Goal: Check status

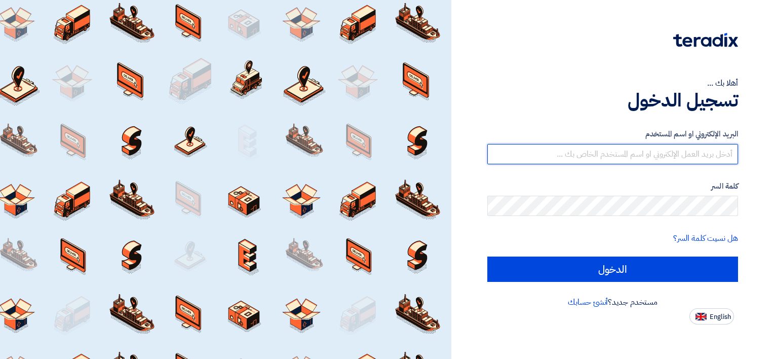
click at [673, 159] on input "text" at bounding box center [612, 154] width 251 height 20
type input "[EMAIL_ADDRESS][DOMAIN_NAME]"
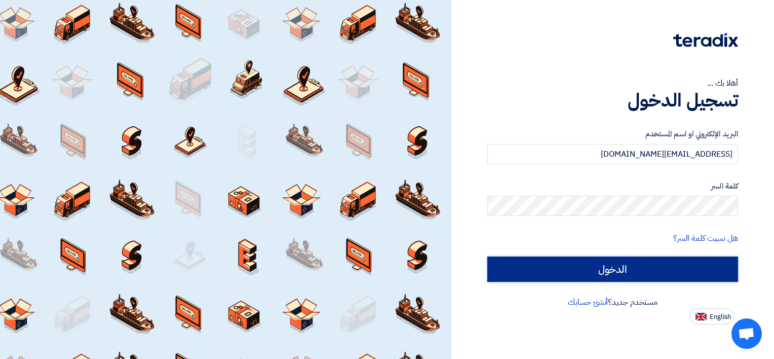
click at [665, 275] on input "الدخول" at bounding box center [612, 268] width 251 height 25
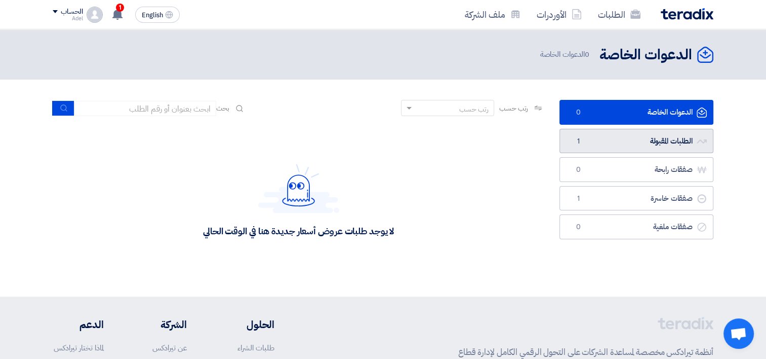
click at [680, 146] on link "الطلبات المقبولة الطلبات المقبولة 1" at bounding box center [637, 141] width 154 height 25
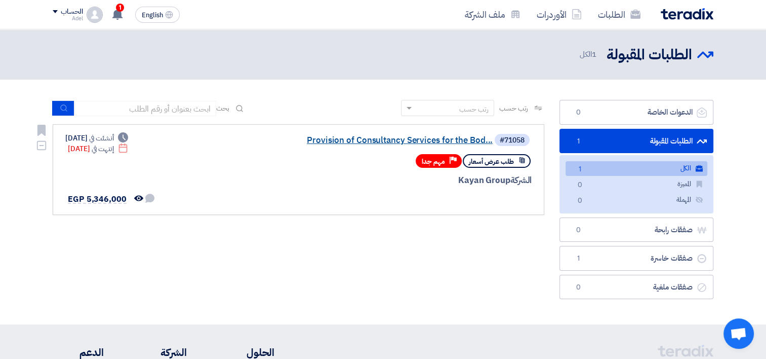
click at [467, 141] on link "Provision of Consultancy Services for the Bod..." at bounding box center [391, 140] width 203 height 9
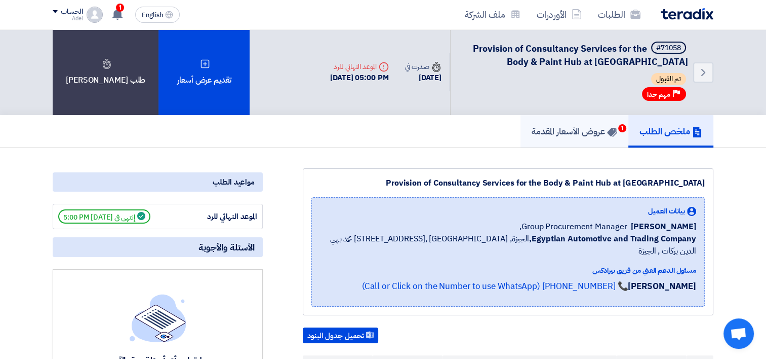
click at [559, 131] on h5 "عروض الأسعار المقدمة 1" at bounding box center [575, 131] width 86 height 12
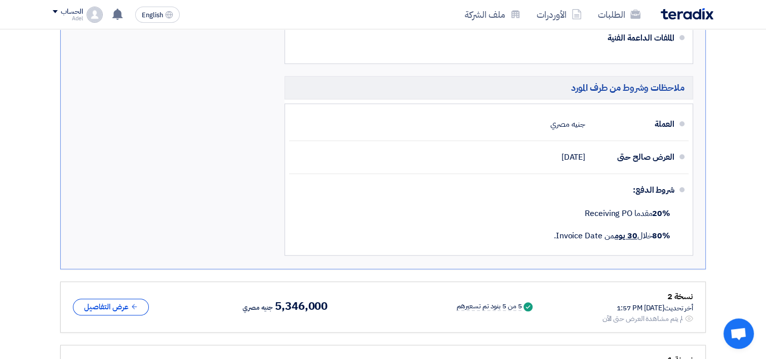
scroll to position [861, 0]
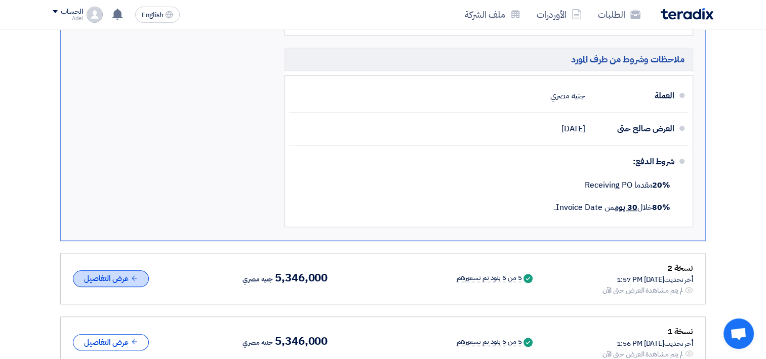
click at [107, 270] on button "عرض التفاصيل" at bounding box center [111, 278] width 76 height 17
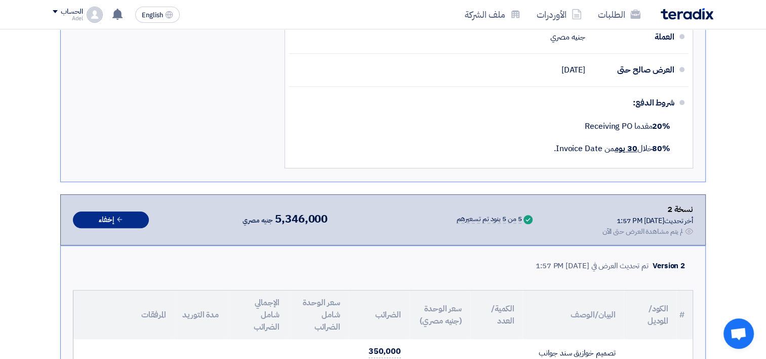
scroll to position [912, 0]
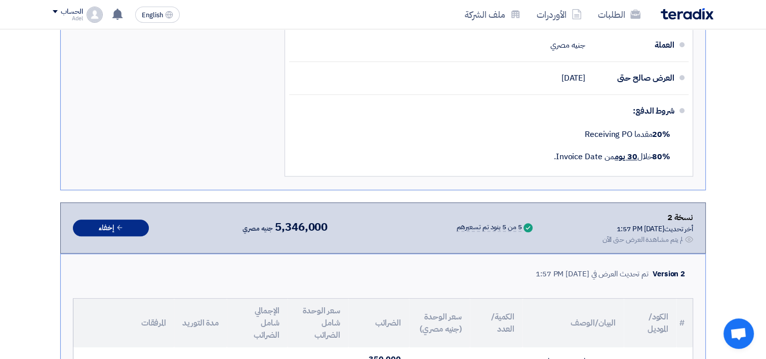
click at [123, 223] on icon at bounding box center [120, 227] width 8 height 8
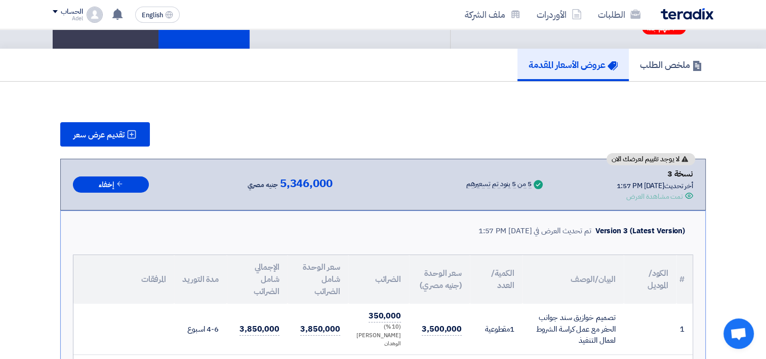
scroll to position [152, 0]
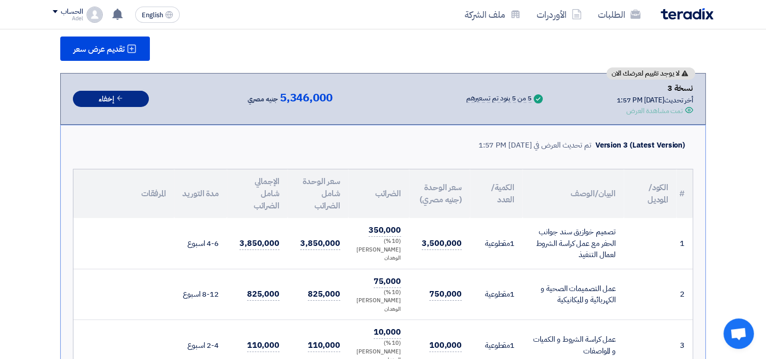
click at [122, 93] on button "إخفاء" at bounding box center [111, 99] width 76 height 17
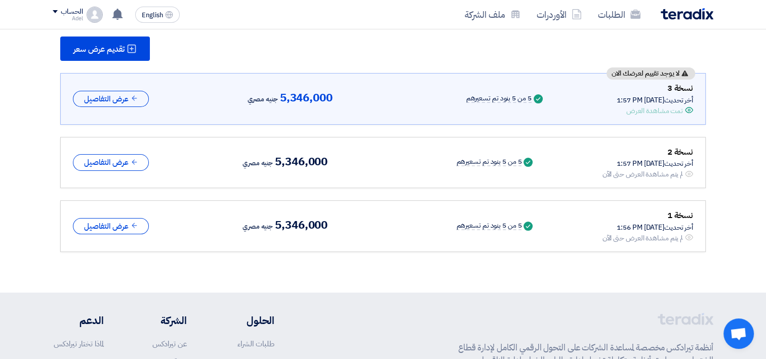
click at [658, 169] on div "لم يتم مشاهدة العرض حتى الآن" at bounding box center [642, 174] width 81 height 11
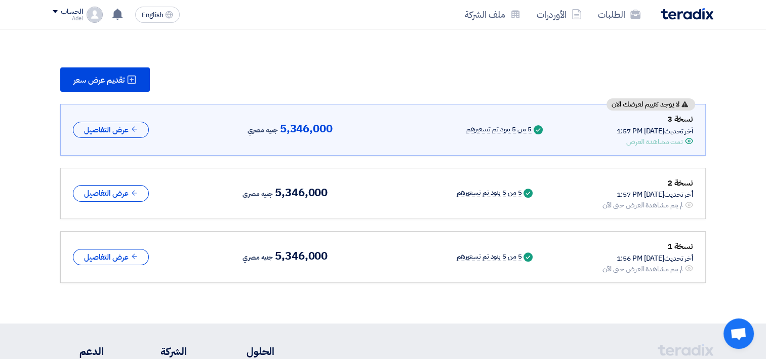
scroll to position [113, 0]
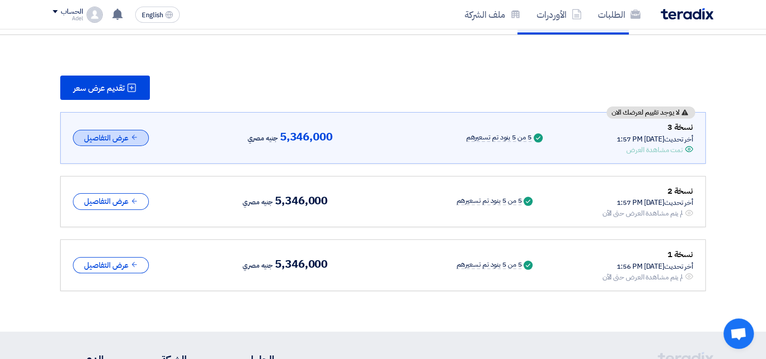
click at [136, 133] on icon at bounding box center [135, 137] width 8 height 8
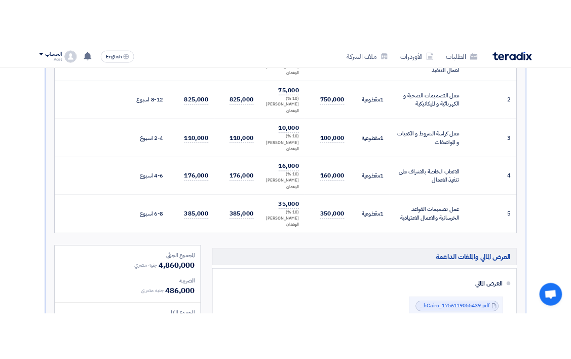
scroll to position [214, 0]
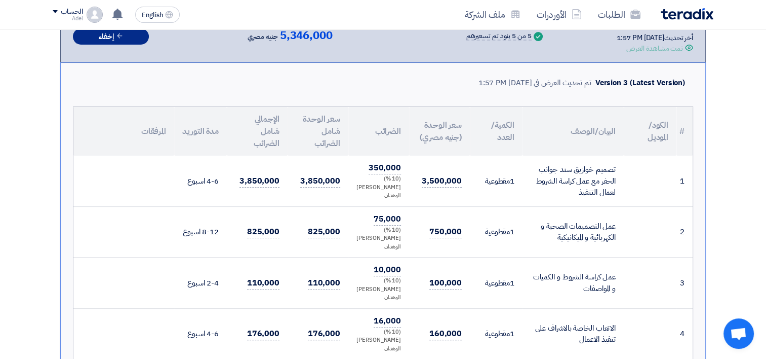
click at [135, 40] on button "إخفاء" at bounding box center [111, 36] width 76 height 17
